Goal: Navigation & Orientation: Understand site structure

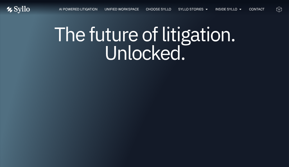
scroll to position [41, 0]
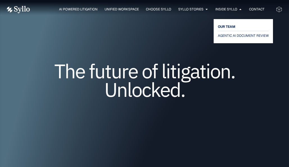
click at [227, 27] on span "OUR TEAM" at bounding box center [226, 26] width 17 height 7
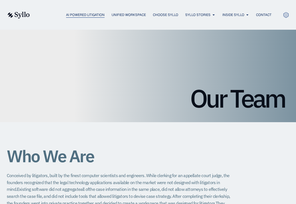
click at [89, 16] on span "AI Powered Litigation" at bounding box center [85, 14] width 38 height 5
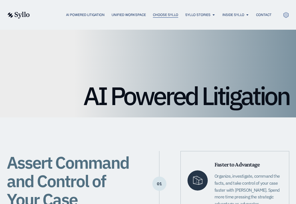
click at [165, 13] on span "Choose Syllo" at bounding box center [165, 14] width 25 height 5
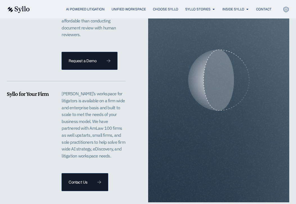
scroll to position [1315, 0]
